Goal: Check status: Check status

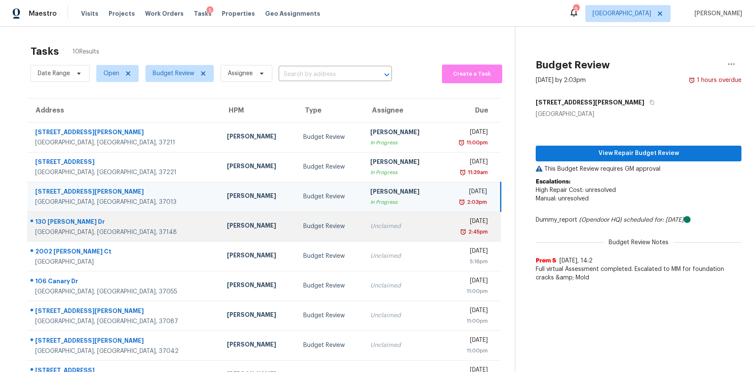
click at [64, 229] on div "[GEOGRAPHIC_DATA], [GEOGRAPHIC_DATA], 37148" at bounding box center [124, 232] width 178 height 8
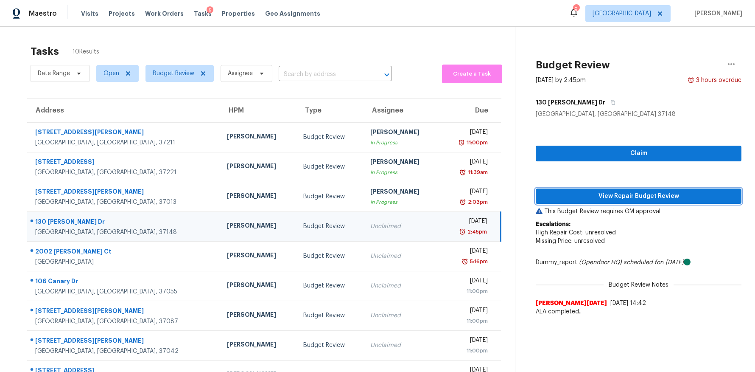
click at [629, 198] on span "View Repair Budget Review" at bounding box center [638, 196] width 192 height 11
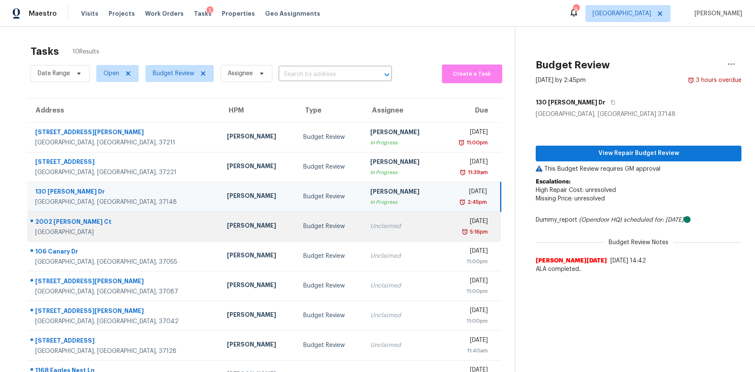
click at [58, 221] on div "2002 [PERSON_NAME] Ct" at bounding box center [124, 222] width 178 height 11
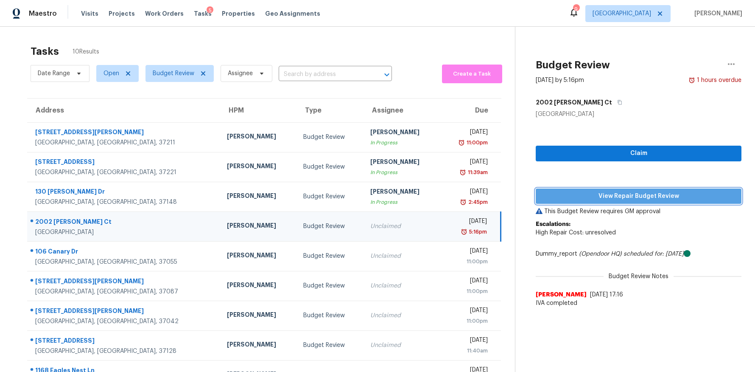
click at [615, 194] on span "View Repair Budget Review" at bounding box center [638, 196] width 192 height 11
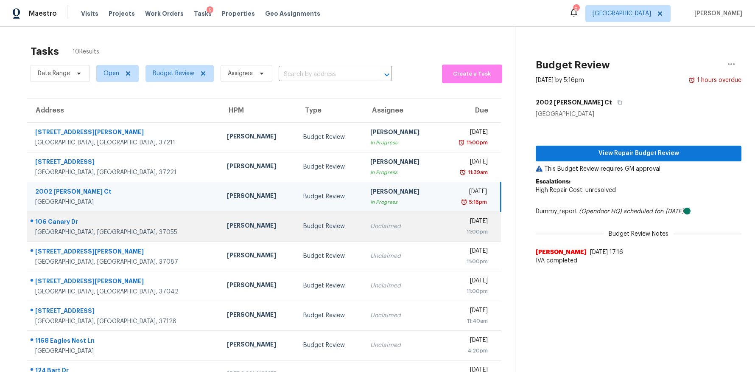
click at [59, 226] on div "106 Canary Dr" at bounding box center [124, 222] width 178 height 11
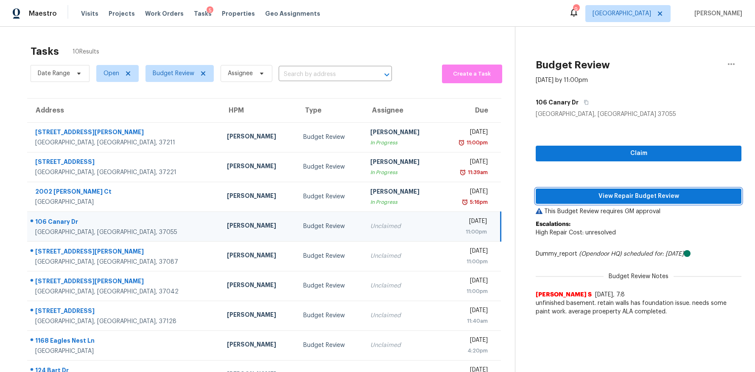
click at [604, 197] on span "View Repair Budget Review" at bounding box center [638, 196] width 192 height 11
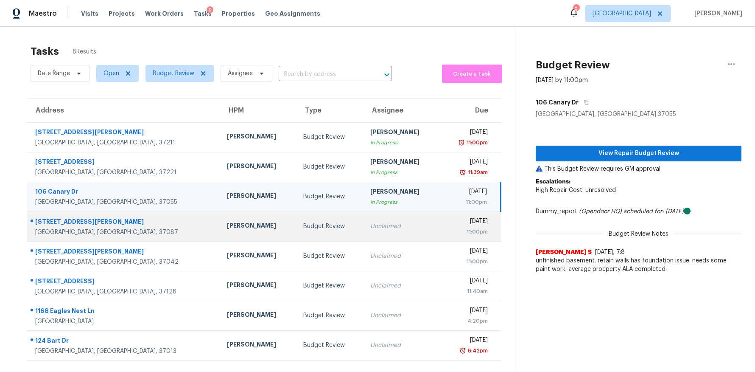
click at [65, 222] on div "[STREET_ADDRESS][PERSON_NAME]" at bounding box center [124, 222] width 178 height 11
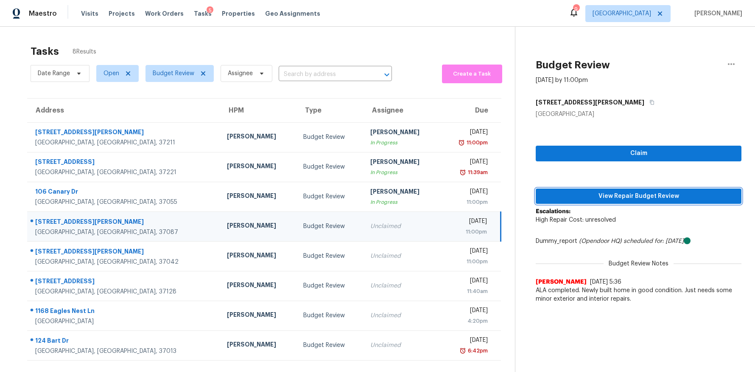
click at [594, 191] on span "View Repair Budget Review" at bounding box center [638, 196] width 192 height 11
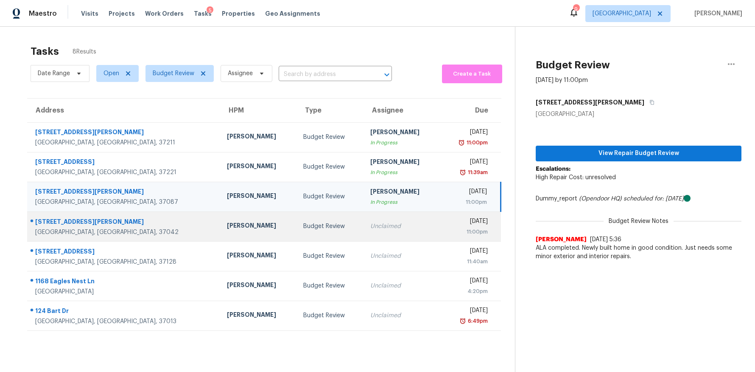
click at [77, 232] on div "[GEOGRAPHIC_DATA], [GEOGRAPHIC_DATA], 37042" at bounding box center [124, 232] width 178 height 8
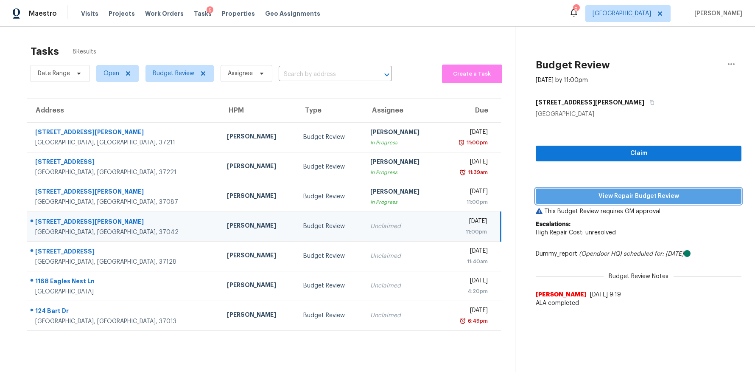
click at [589, 201] on span "View Repair Budget Review" at bounding box center [638, 196] width 192 height 11
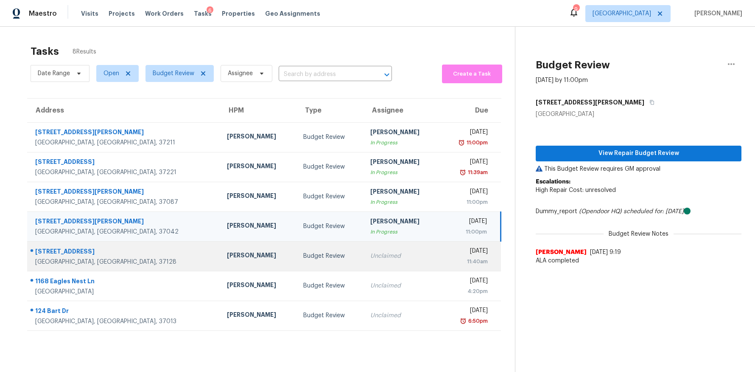
click at [57, 256] on div "[STREET_ADDRESS]" at bounding box center [124, 252] width 178 height 11
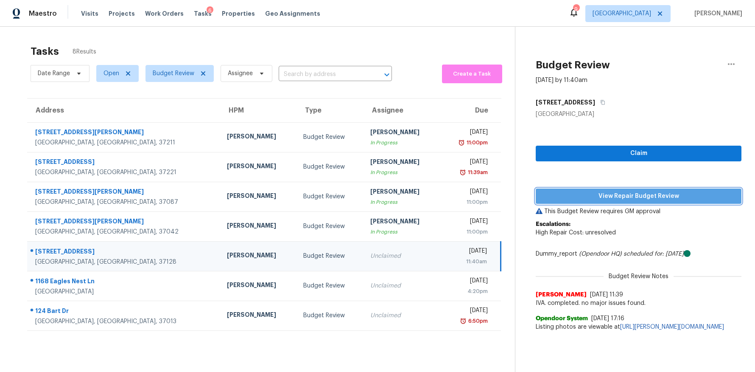
click at [620, 194] on span "View Repair Budget Review" at bounding box center [638, 196] width 192 height 11
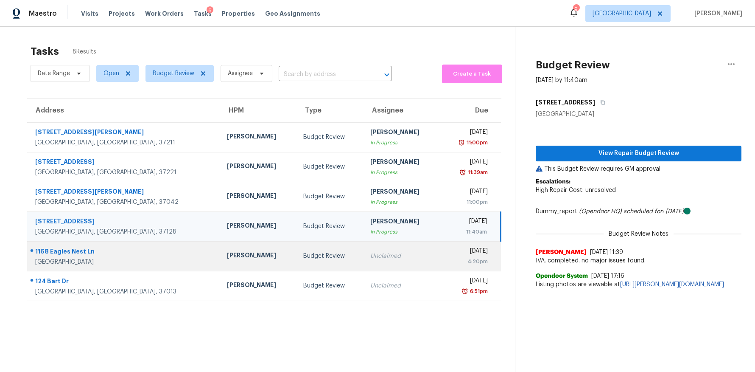
click at [72, 258] on div "[GEOGRAPHIC_DATA]" at bounding box center [124, 261] width 178 height 8
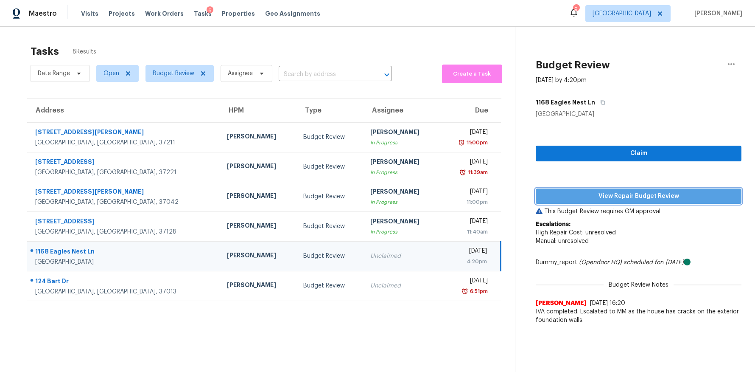
click at [611, 196] on span "View Repair Budget Review" at bounding box center [638, 196] width 192 height 11
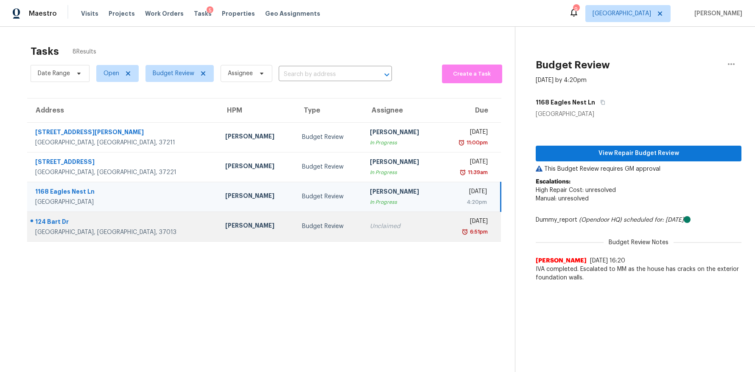
click at [51, 221] on div "124 Bart Dr" at bounding box center [123, 222] width 176 height 11
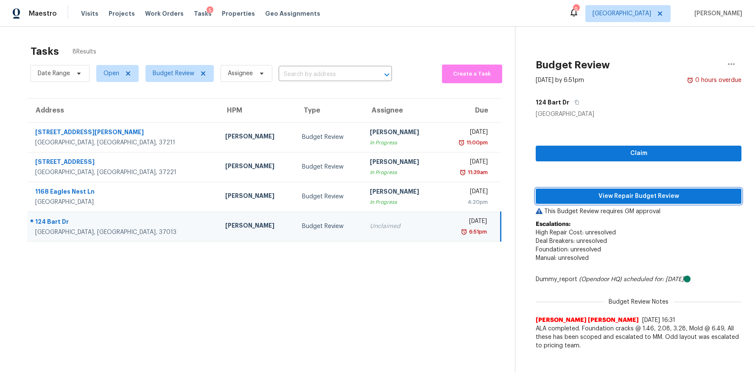
click at [658, 199] on span "View Repair Budget Review" at bounding box center [638, 196] width 192 height 11
